Goal: Information Seeking & Learning: Learn about a topic

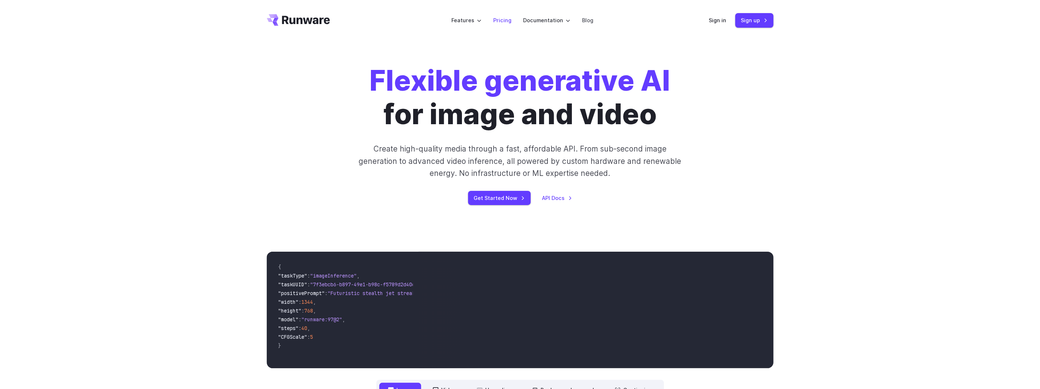
click at [505, 22] on link "Pricing" at bounding box center [502, 20] width 18 height 8
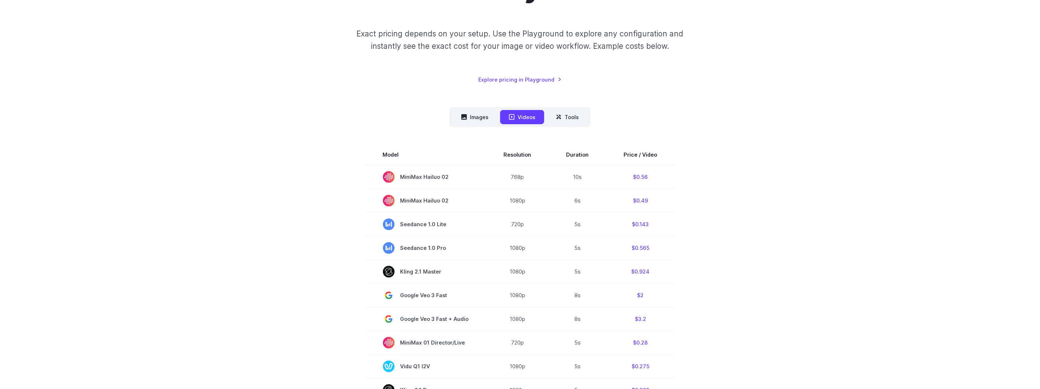
scroll to position [145, 0]
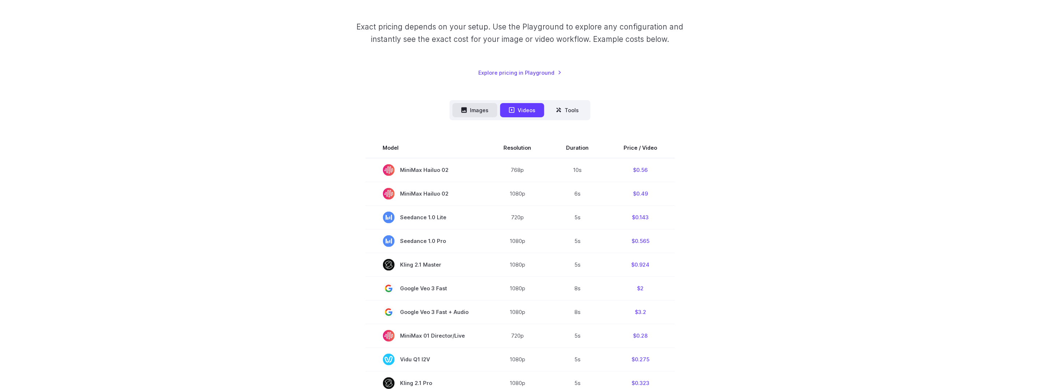
click at [467, 105] on button "Images" at bounding box center [474, 110] width 45 height 14
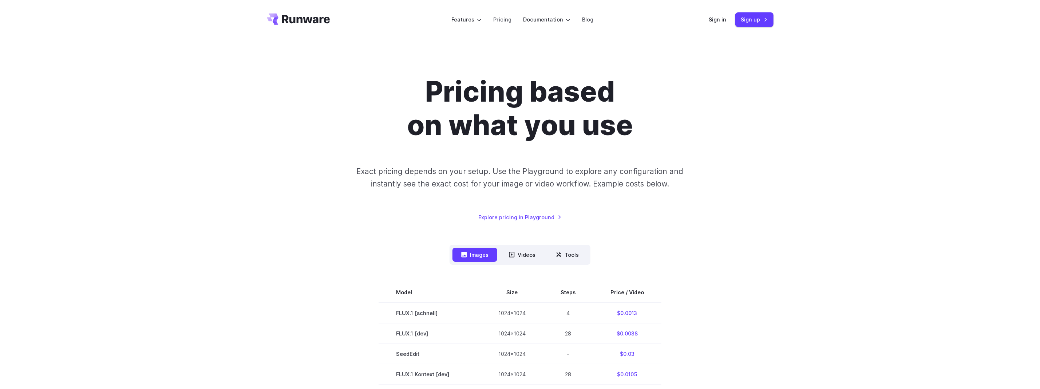
scroll to position [0, 0]
